Goal: Check status: Check status

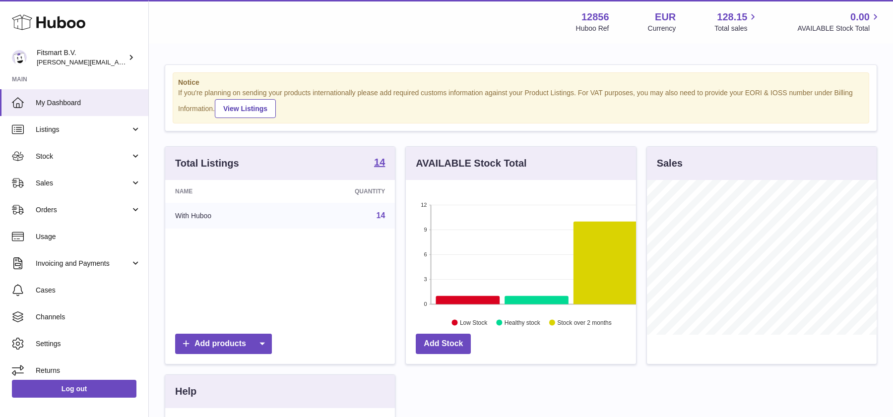
scroll to position [154, 230]
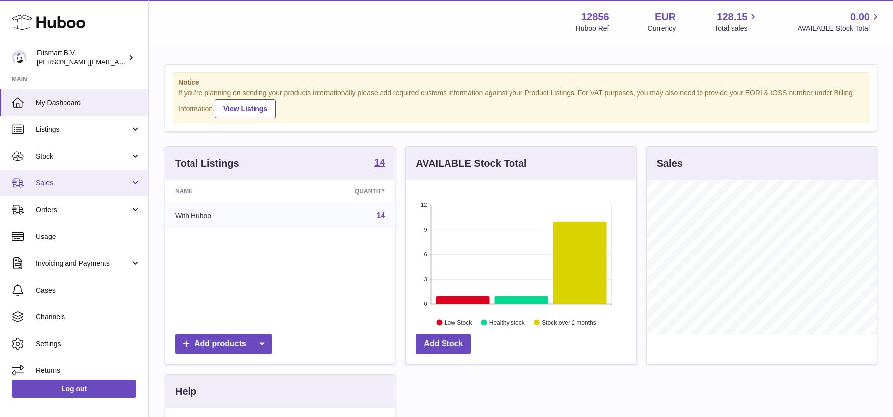
click at [69, 183] on span "Sales" at bounding box center [83, 183] width 95 height 9
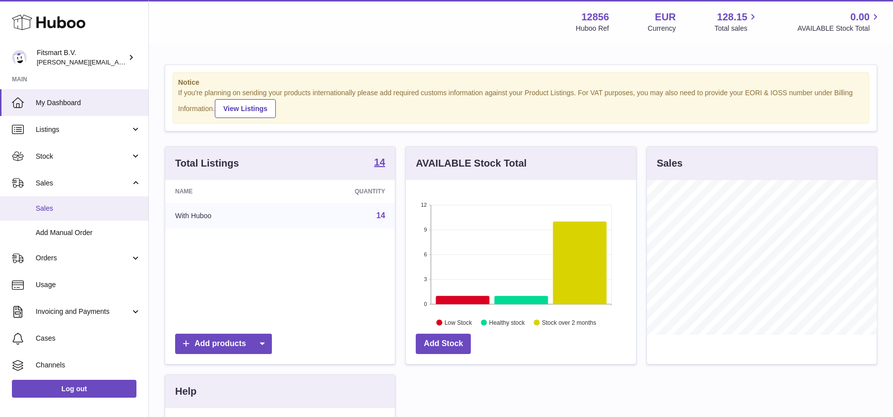
click at [82, 202] on link "Sales" at bounding box center [74, 209] width 148 height 24
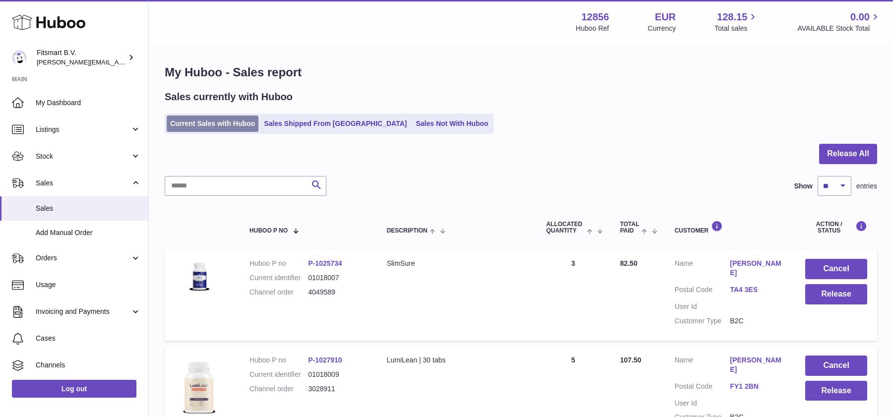
click at [218, 119] on link "Current Sales with Huboo" at bounding box center [213, 124] width 92 height 16
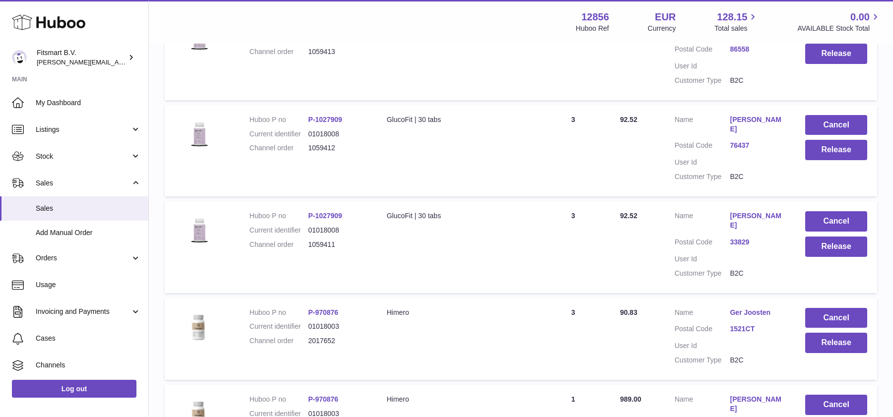
scroll to position [823, 0]
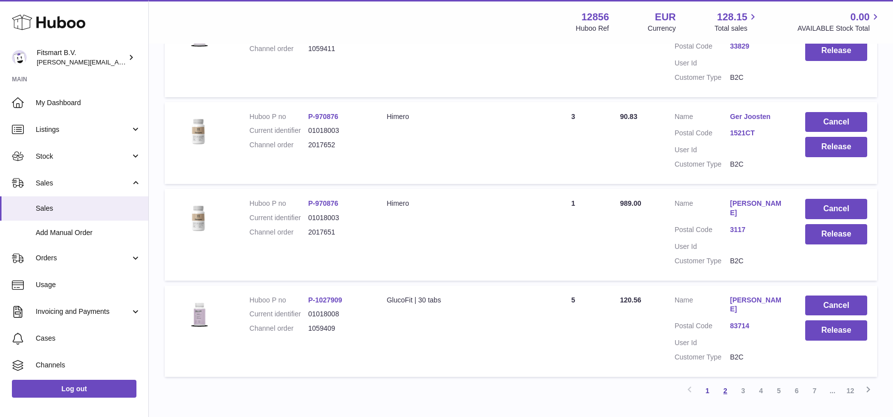
click at [724, 382] on link "2" at bounding box center [726, 391] width 18 height 18
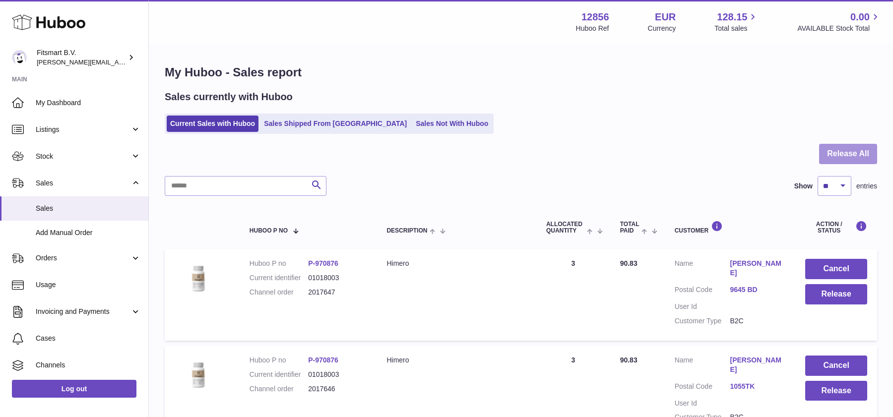
click at [855, 156] on button "Release All" at bounding box center [848, 154] width 58 height 20
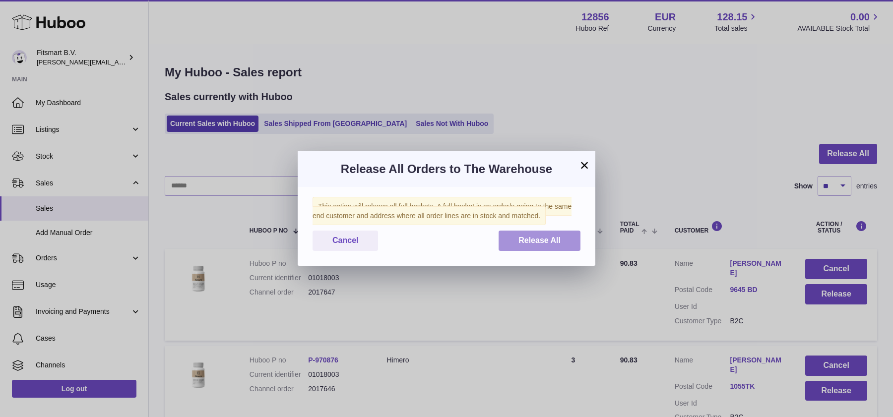
click at [535, 241] on span "Release All" at bounding box center [540, 240] width 42 height 8
